Goal: Use online tool/utility: Utilize a website feature to perform a specific function

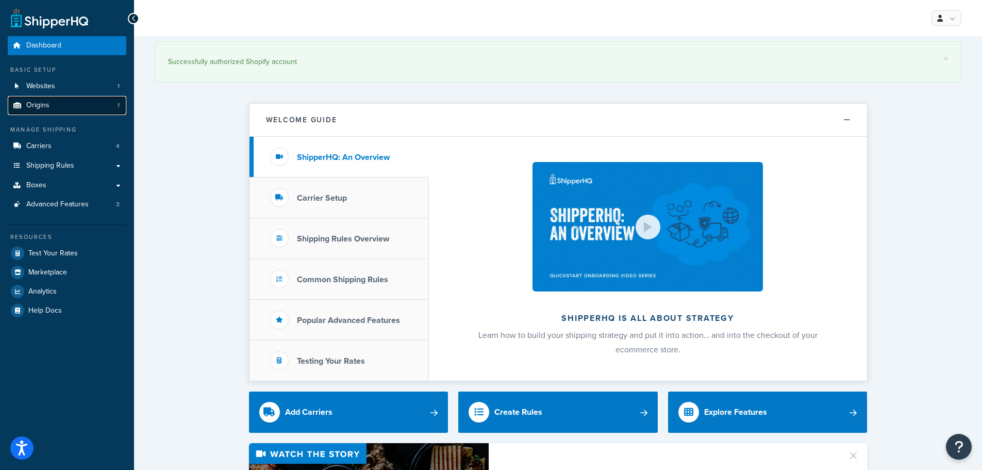
click at [52, 105] on link "Origins 1" at bounding box center [67, 105] width 119 height 19
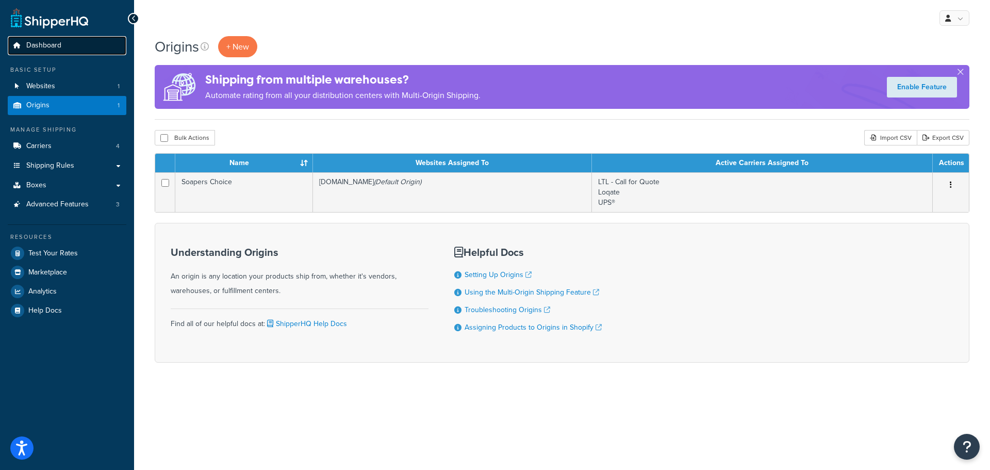
click at [36, 39] on link "Dashboard" at bounding box center [67, 45] width 119 height 19
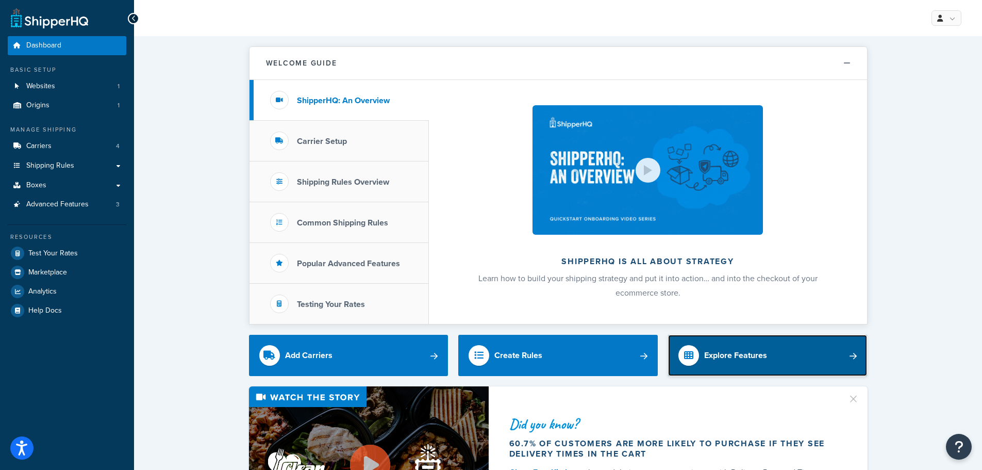
click at [758, 360] on div "Explore Features" at bounding box center [735, 355] width 63 height 14
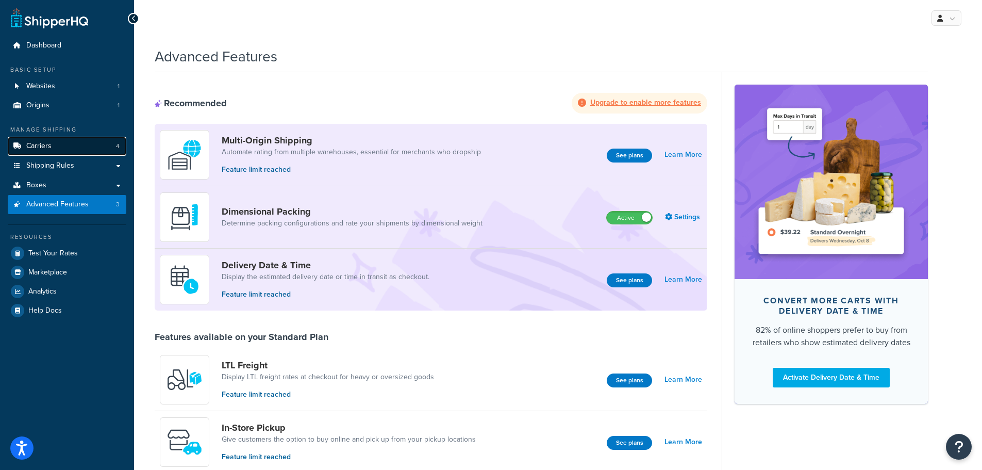
click at [31, 153] on link "Carriers 4" at bounding box center [67, 146] width 119 height 19
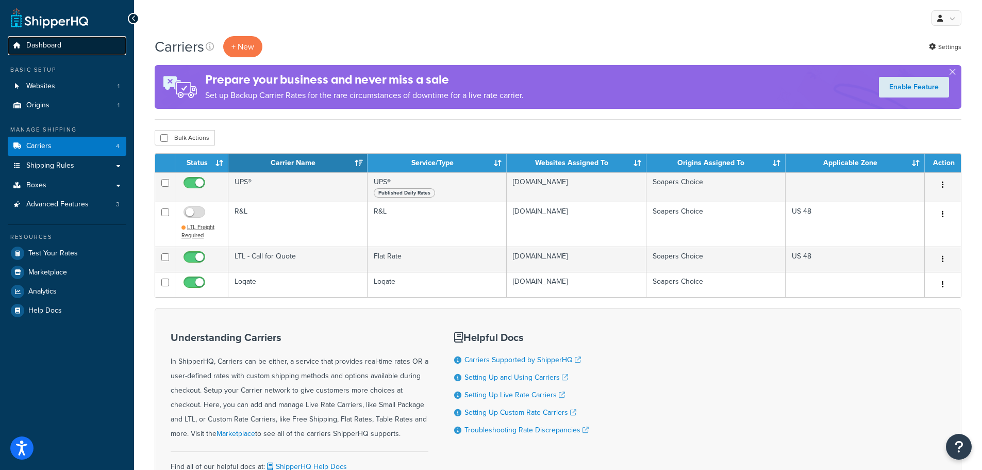
click at [44, 44] on span "Dashboard" at bounding box center [43, 45] width 35 height 9
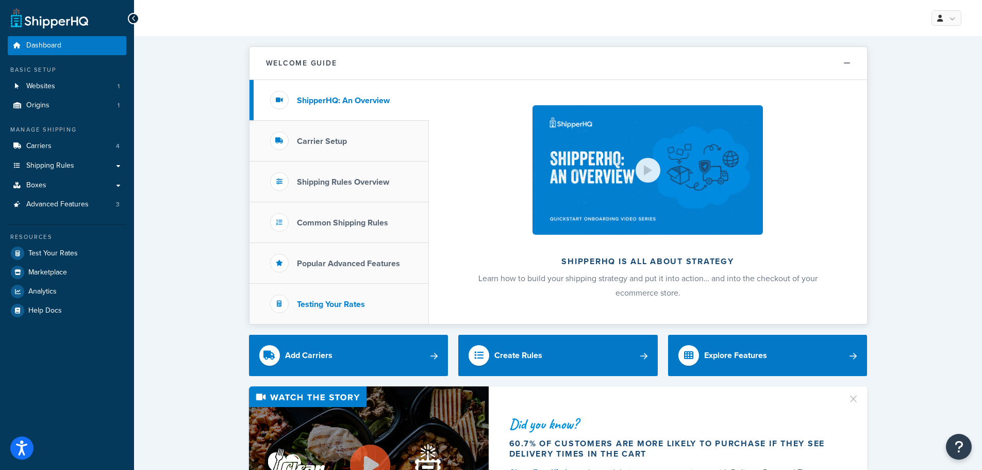
click at [317, 305] on h3 "Testing Your Rates" at bounding box center [331, 304] width 68 height 9
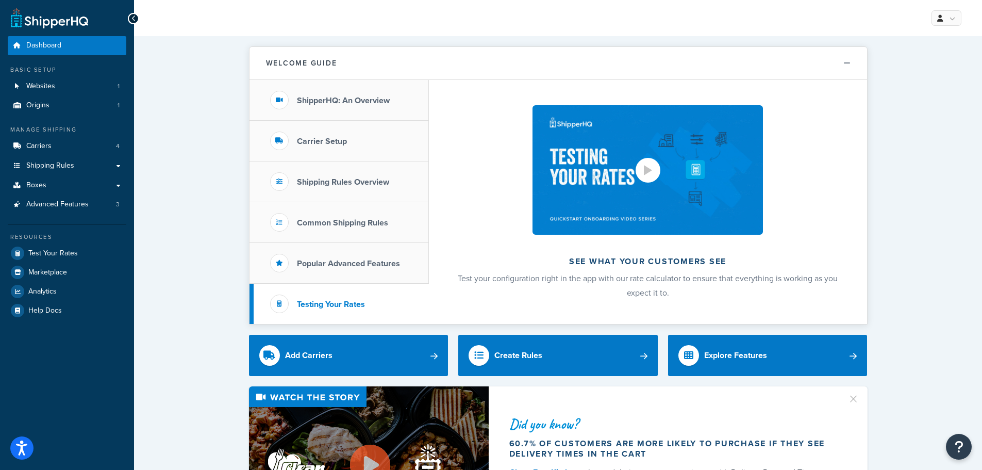
click at [639, 171] on div at bounding box center [648, 170] width 25 height 25
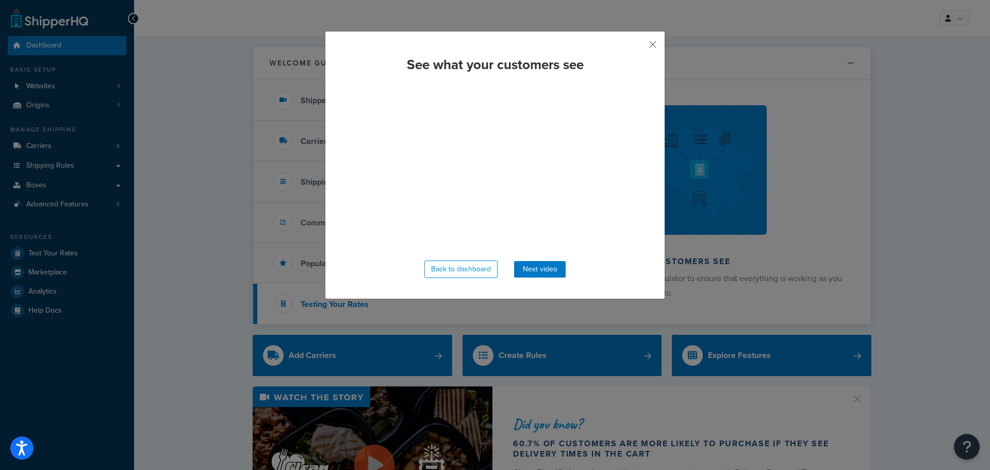
click at [644, 50] on div "See what your customers see Back to dashboard Next video" at bounding box center [495, 165] width 340 height 268
click at [639, 47] on button "button" at bounding box center [637, 48] width 3 height 3
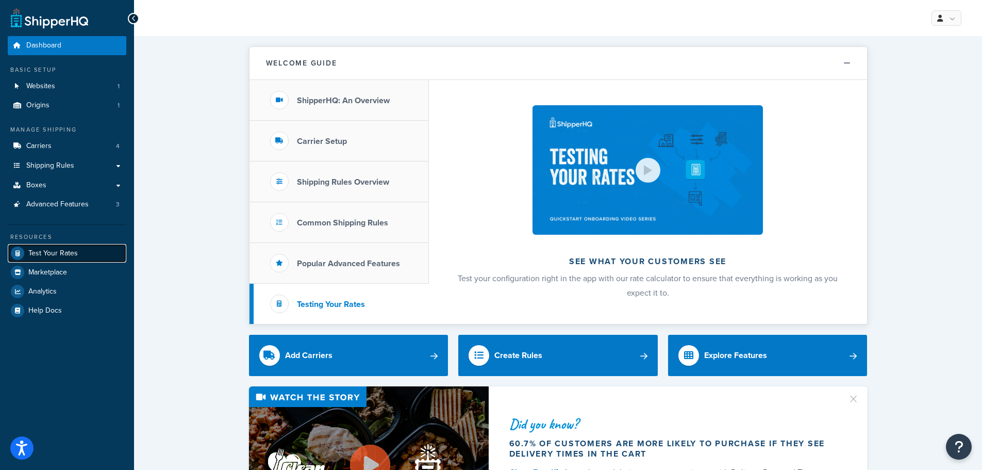
click at [70, 254] on span "Test Your Rates" at bounding box center [53, 253] width 50 height 9
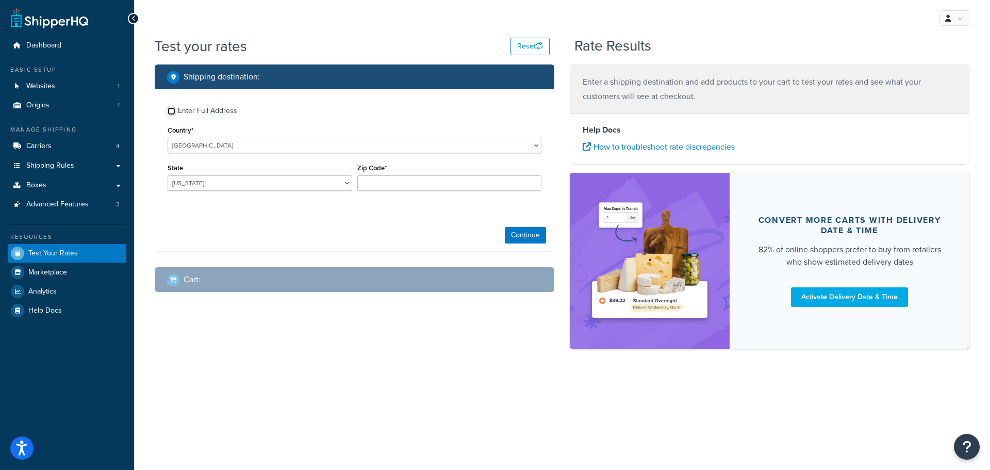
click at [172, 111] on input "Enter Full Address" at bounding box center [172, 111] width 8 height 8
checkbox input "true"
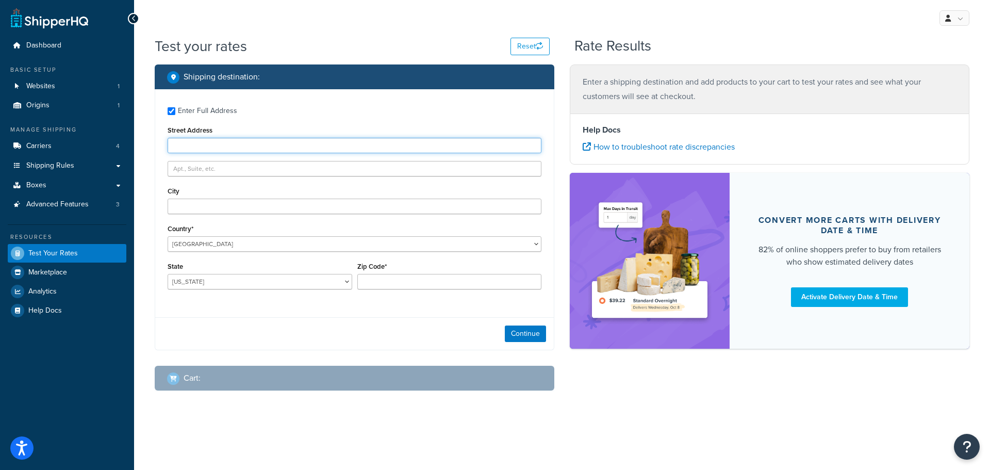
click at [183, 146] on input "Street Address" at bounding box center [355, 145] width 374 height 15
type input "711 N 16th Street"
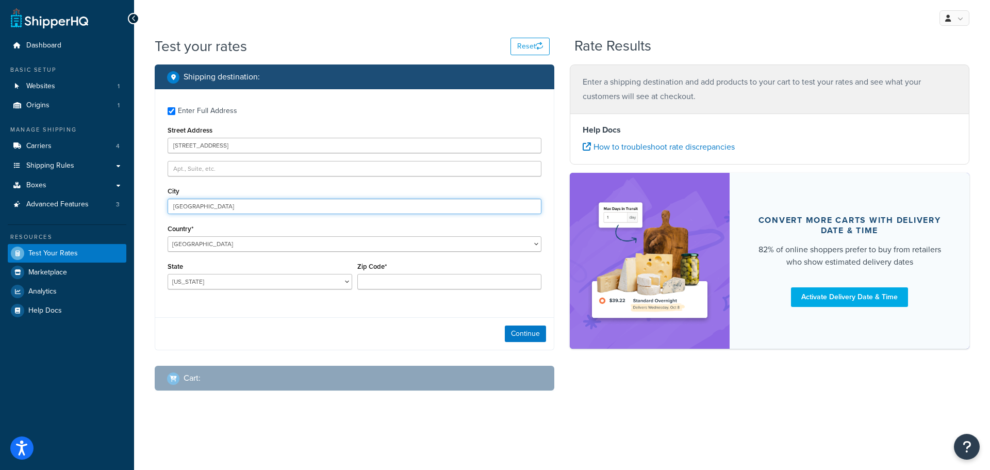
type input "Milwaukee"
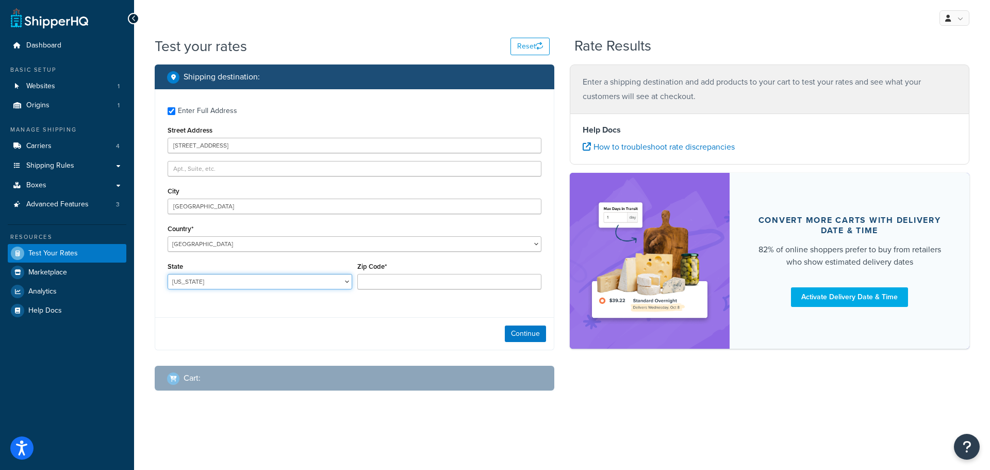
select select "WI"
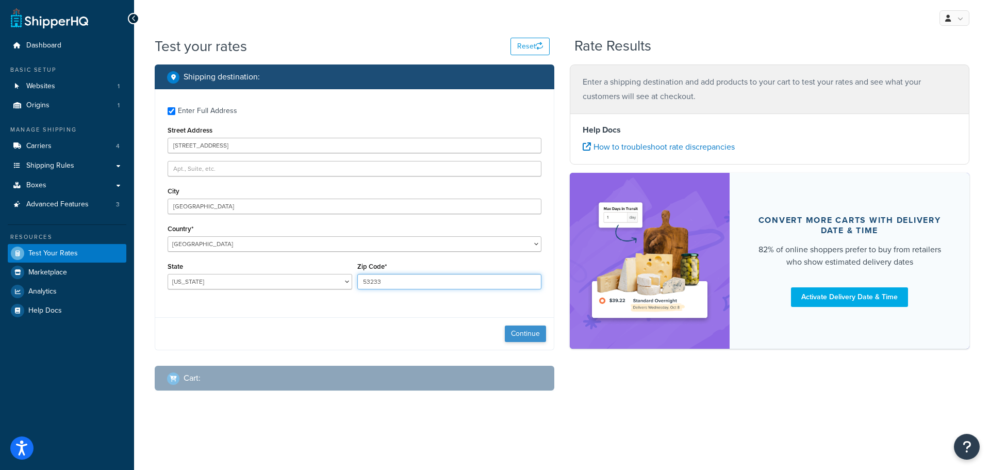
type input "53233"
click at [508, 333] on button "Continue" at bounding box center [525, 333] width 41 height 17
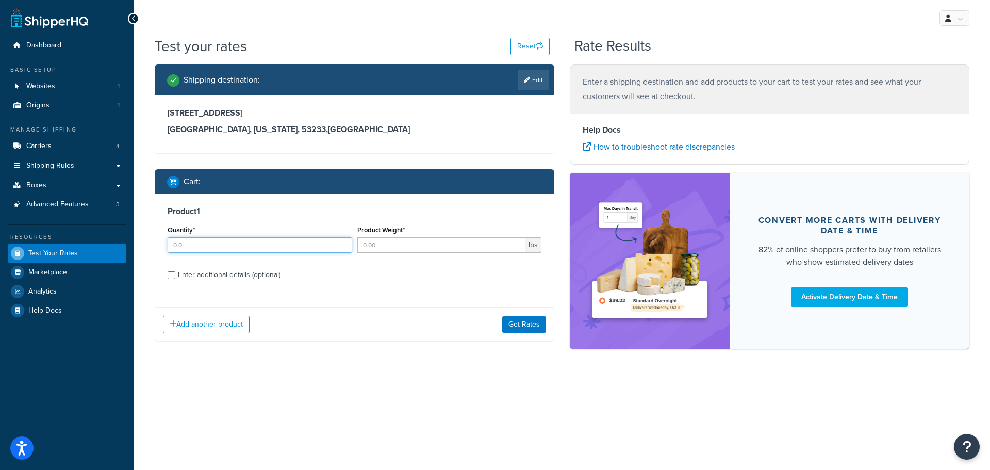
click at [282, 245] on input "Quantity*" at bounding box center [260, 244] width 185 height 15
click at [403, 229] on label "Product Weight*" at bounding box center [380, 230] width 47 height 8
click at [403, 237] on input "Product Weight*" at bounding box center [441, 244] width 169 height 15
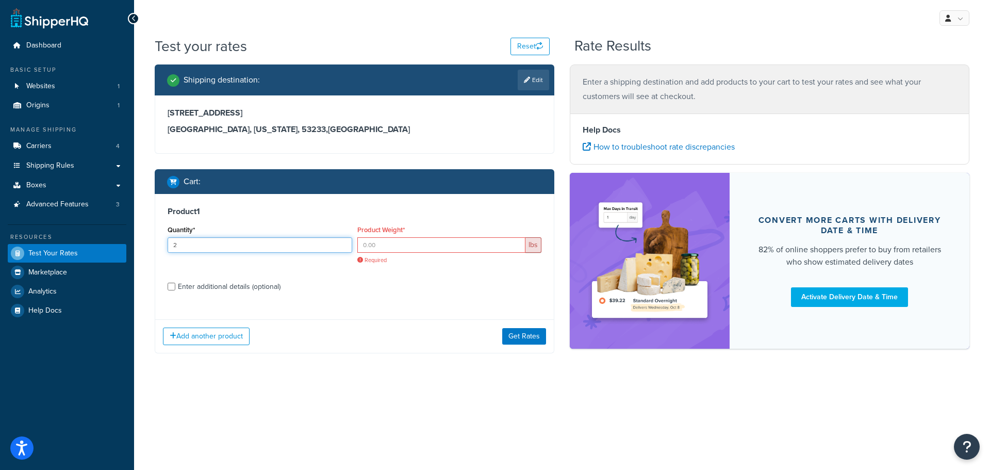
drag, startPoint x: 252, startPoint y: 248, endPoint x: 104, endPoint y: 248, distance: 148.0
click at [104, 248] on div "Dashboard Basic Setup Websites 1 Origins 1 Manage Shipping Carriers 4 Shipping …" at bounding box center [495, 235] width 990 height 470
type input "1"
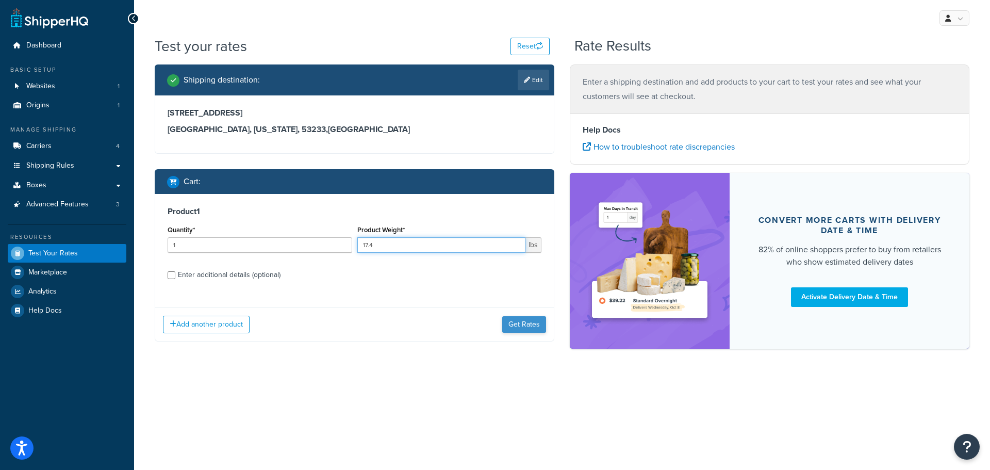
type input "17.4"
click at [517, 324] on button "Get Rates" at bounding box center [524, 324] width 44 height 17
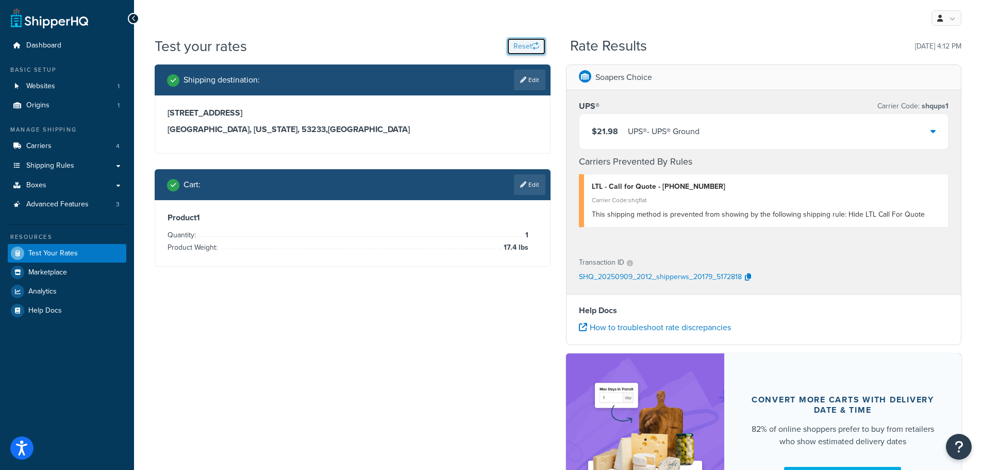
click at [527, 44] on button "Reset" at bounding box center [526, 47] width 39 height 18
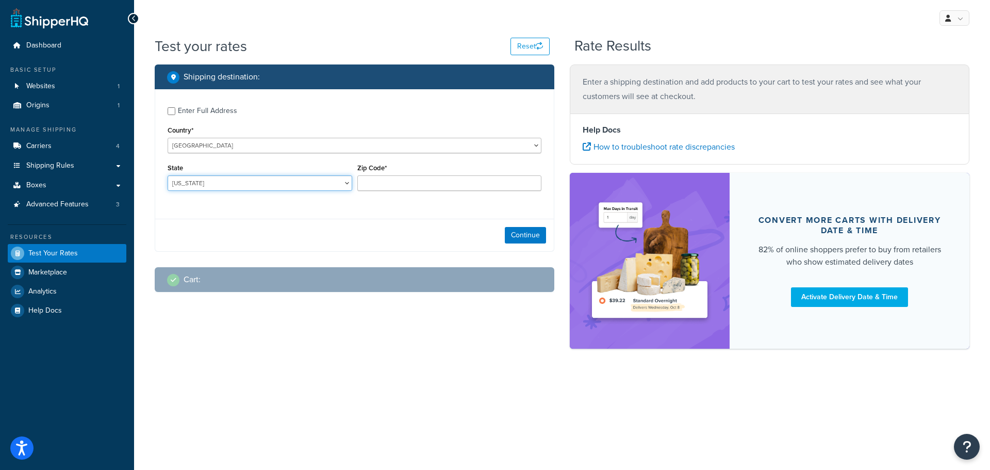
click at [249, 184] on select "Alabama Alaska American Samoa Arizona Arkansas Armed Forces Americas Armed Forc…" at bounding box center [260, 182] width 185 height 15
click at [231, 179] on select "Alabama Alaska American Samoa Arizona Arkansas Armed Forces Americas Armed Forc…" at bounding box center [260, 182] width 185 height 15
click at [168, 175] on select "Alabama Alaska American Samoa Arizona Arkansas Armed Forces Americas Armed Forc…" at bounding box center [260, 182] width 185 height 15
click at [188, 183] on select "Alabama Alaska American Samoa Arizona Arkansas Armed Forces Americas Armed Forc…" at bounding box center [260, 182] width 185 height 15
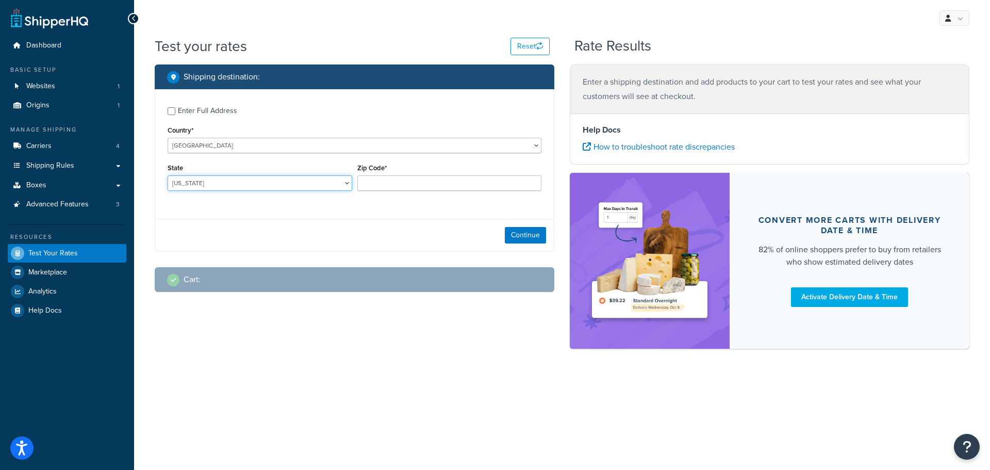
select select "WI"
click at [168, 175] on select "Alabama Alaska American Samoa Arizona Arkansas Armed Forces Americas Armed Forc…" at bounding box center [260, 182] width 185 height 15
click at [422, 184] on input "Zip Code*" at bounding box center [449, 182] width 185 height 15
type input "53233"
click at [515, 237] on button "Continue" at bounding box center [525, 235] width 41 height 17
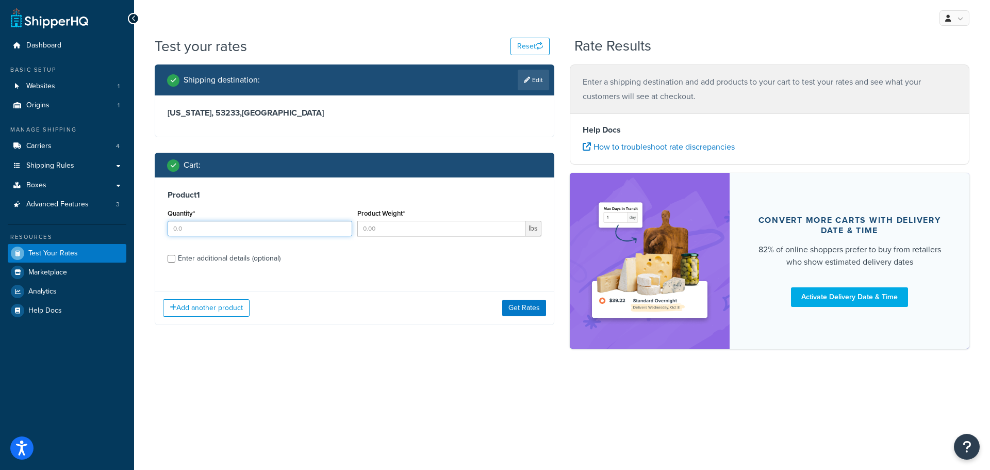
click at [278, 231] on input "Quantity*" at bounding box center [260, 228] width 185 height 15
type input "1"
type input "17.4"
click at [531, 308] on button "Get Rates" at bounding box center [524, 308] width 44 height 17
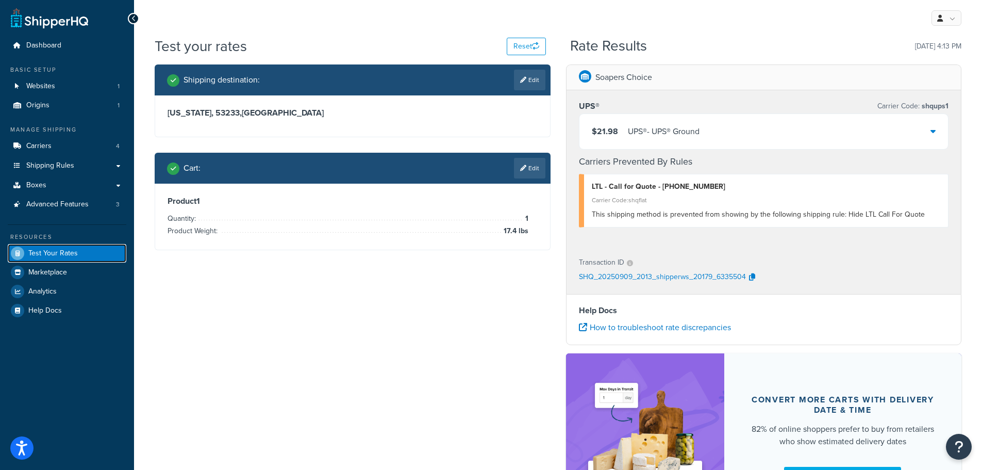
click at [56, 253] on span "Test Your Rates" at bounding box center [53, 253] width 50 height 9
click at [49, 254] on span "Test Your Rates" at bounding box center [53, 253] width 50 height 9
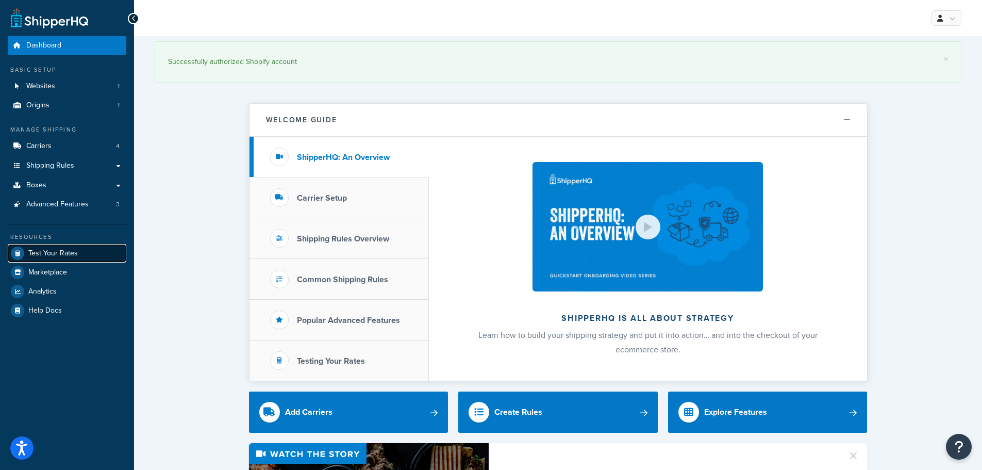
click at [37, 257] on span "Test Your Rates" at bounding box center [53, 253] width 50 height 9
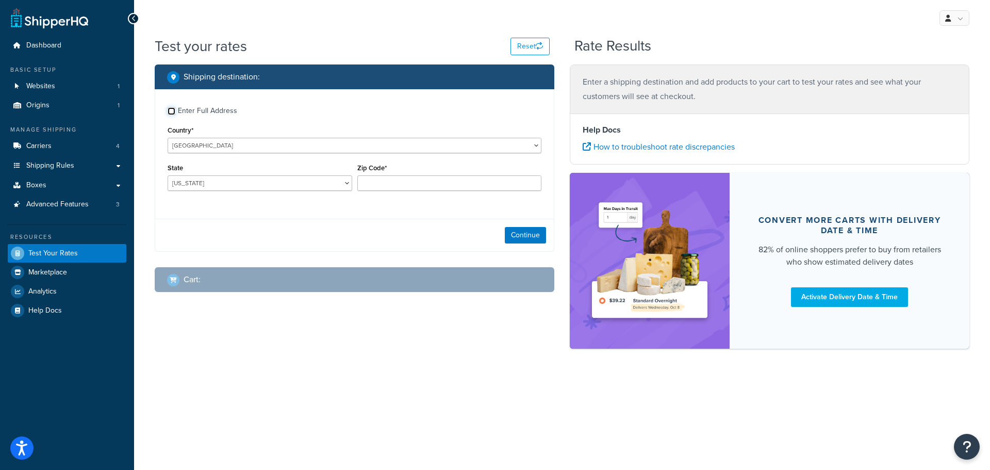
click at [170, 113] on input "Enter Full Address" at bounding box center [172, 111] width 8 height 8
checkbox input "true"
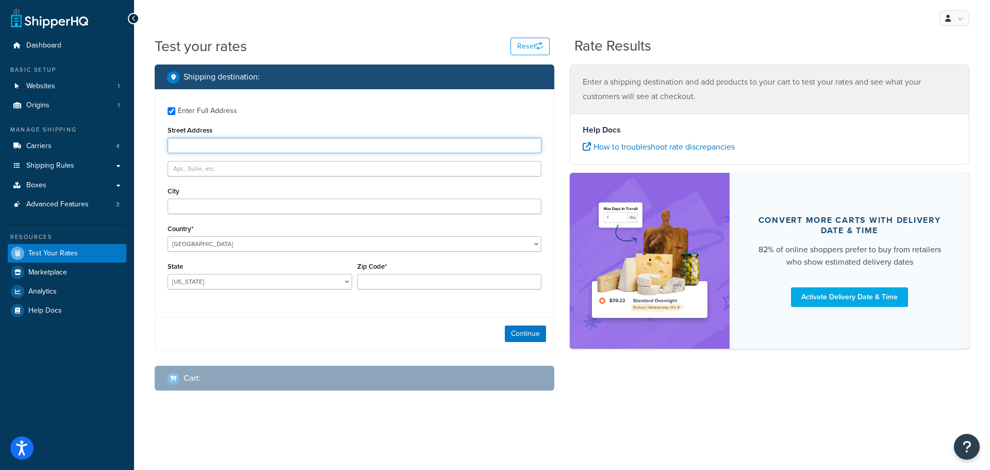
click at [178, 145] on input "Street Address" at bounding box center [355, 145] width 374 height 15
type input "716 N. 11th Street"
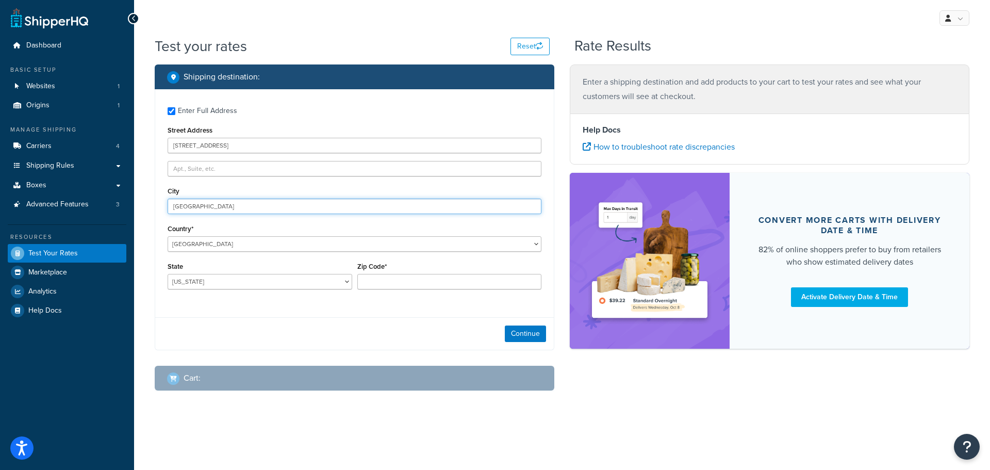
type input "Milwaukee"
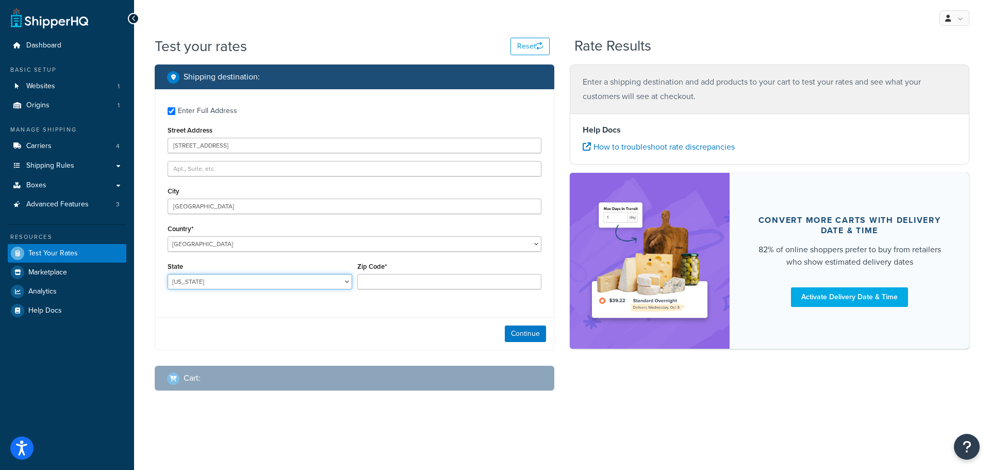
select select "WI"
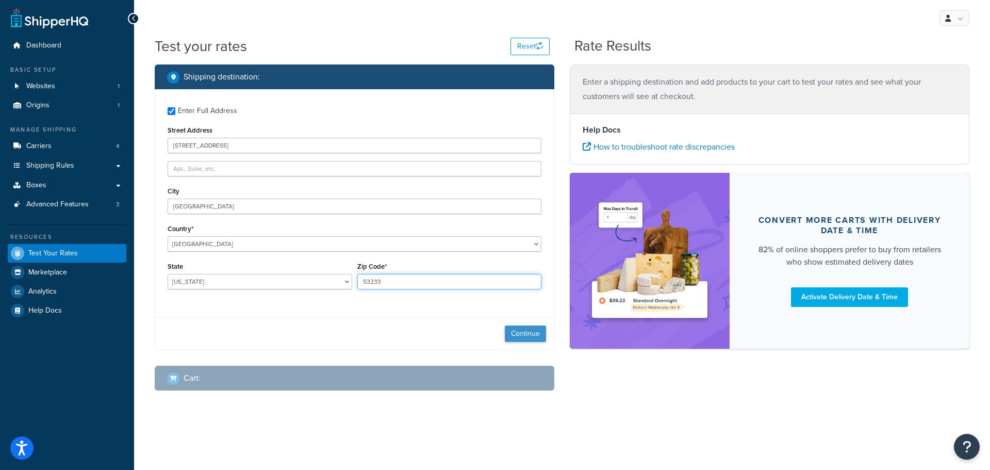
type input "53233"
click at [531, 338] on button "Continue" at bounding box center [525, 333] width 41 height 17
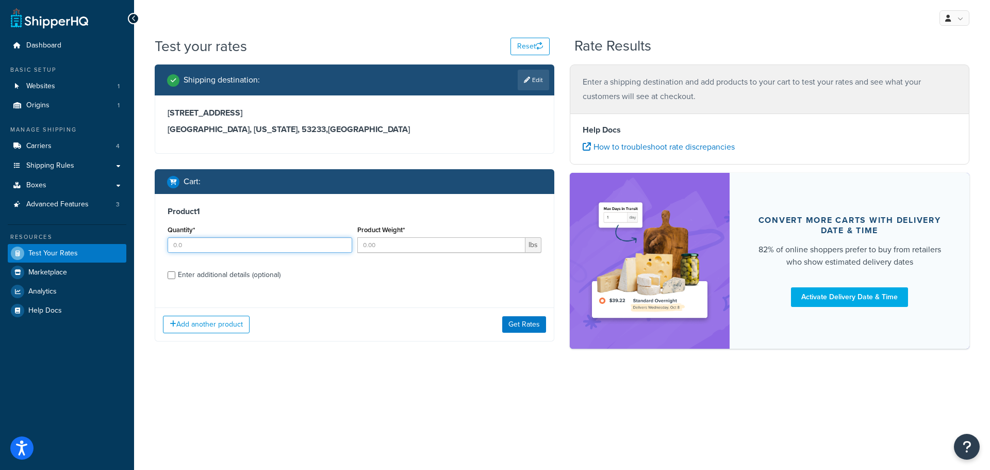
click at [189, 249] on input "Quantity*" at bounding box center [260, 244] width 185 height 15
type input "1"
type input "17.4"
click at [524, 329] on button "Get Rates" at bounding box center [524, 324] width 44 height 17
